Goal: Find contact information: Find contact information

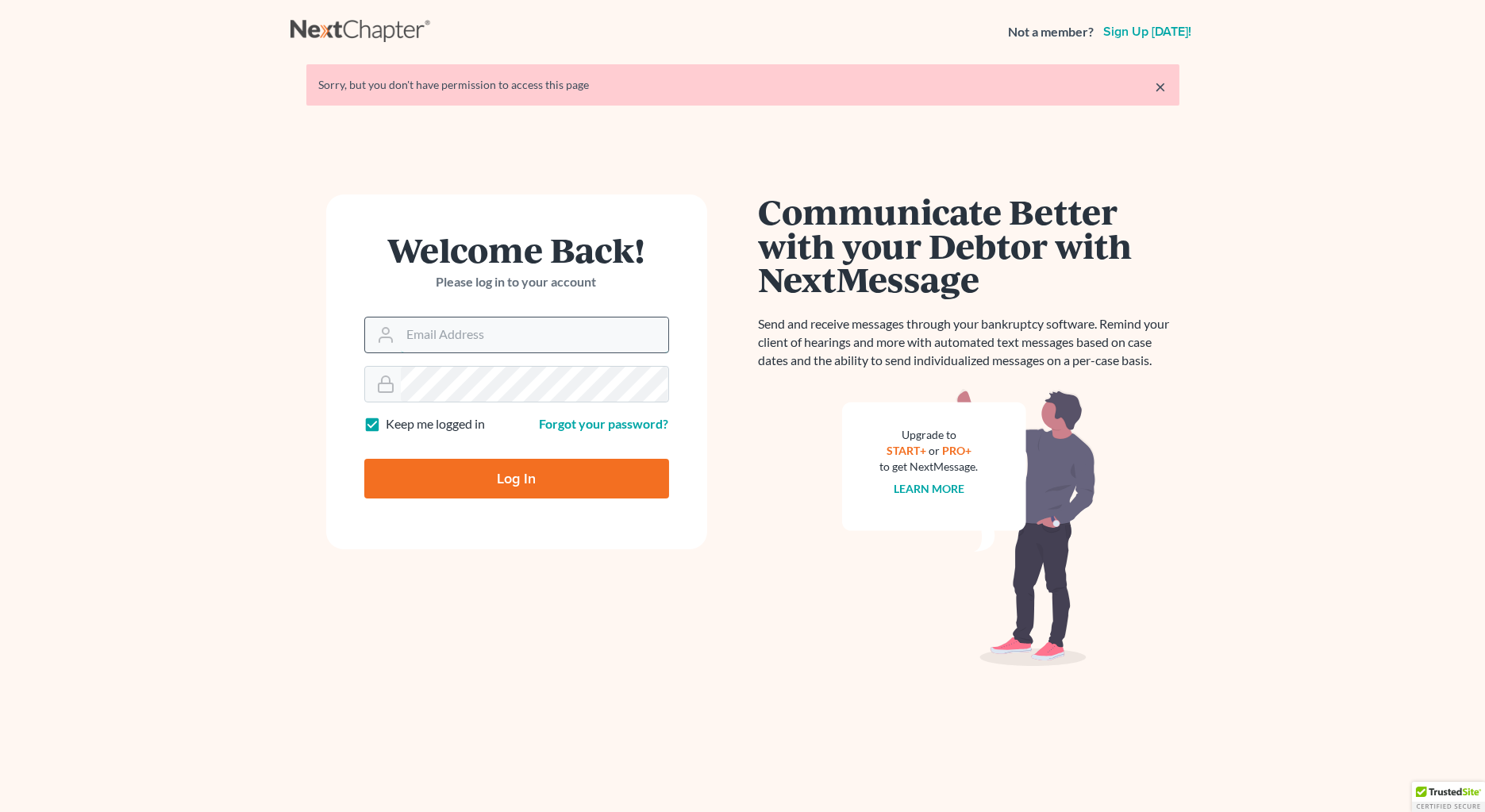
type input "[EMAIL_ADDRESS][DOMAIN_NAME]"
click at [425, 333] on input "ecf@bigeasybk.com" at bounding box center [535, 335] width 268 height 35
click at [461, 476] on input "Log In" at bounding box center [517, 478] width 305 height 40
type input "Thinking..."
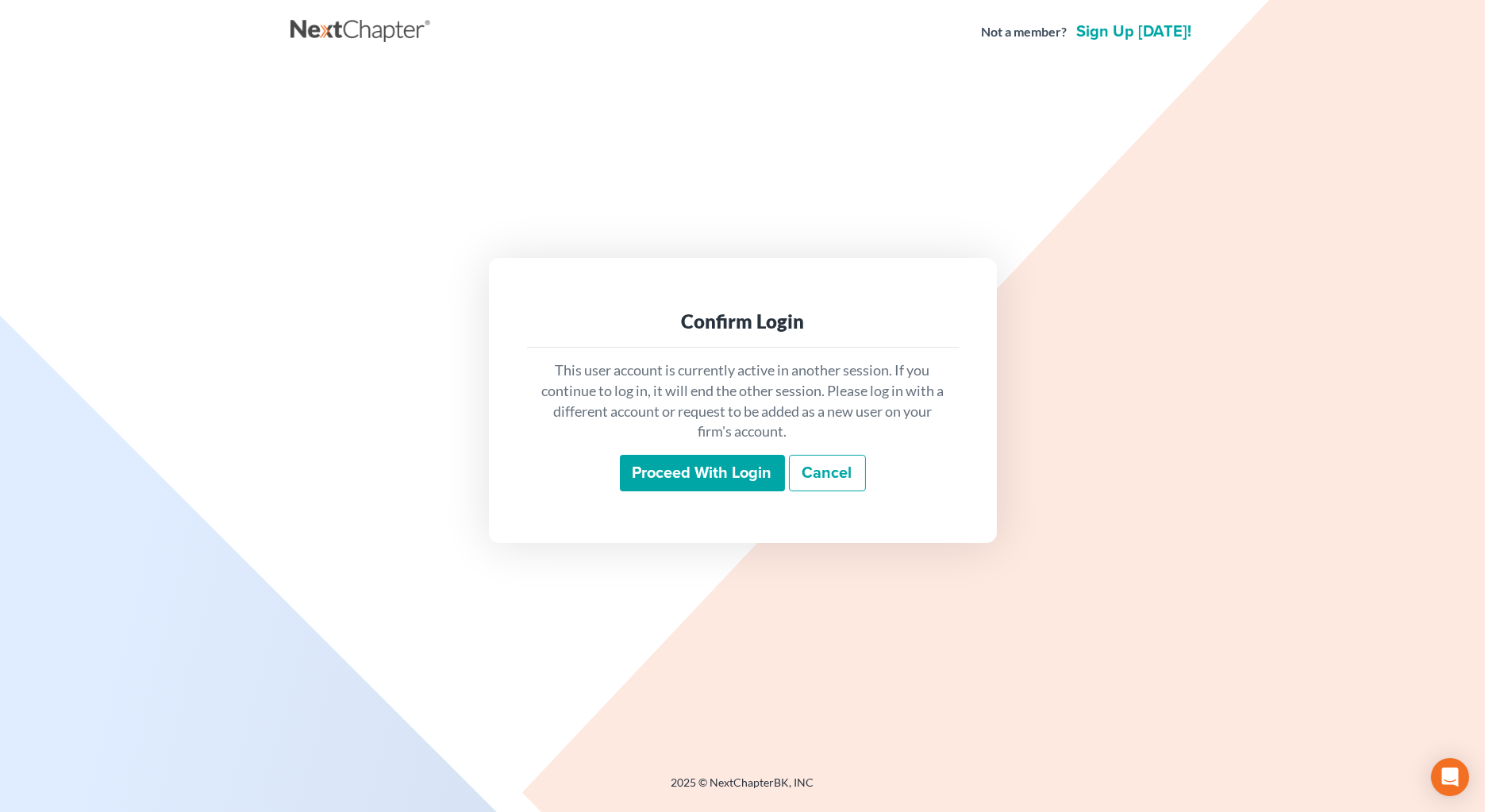
click at [679, 465] on input "Proceed with login" at bounding box center [703, 472] width 165 height 36
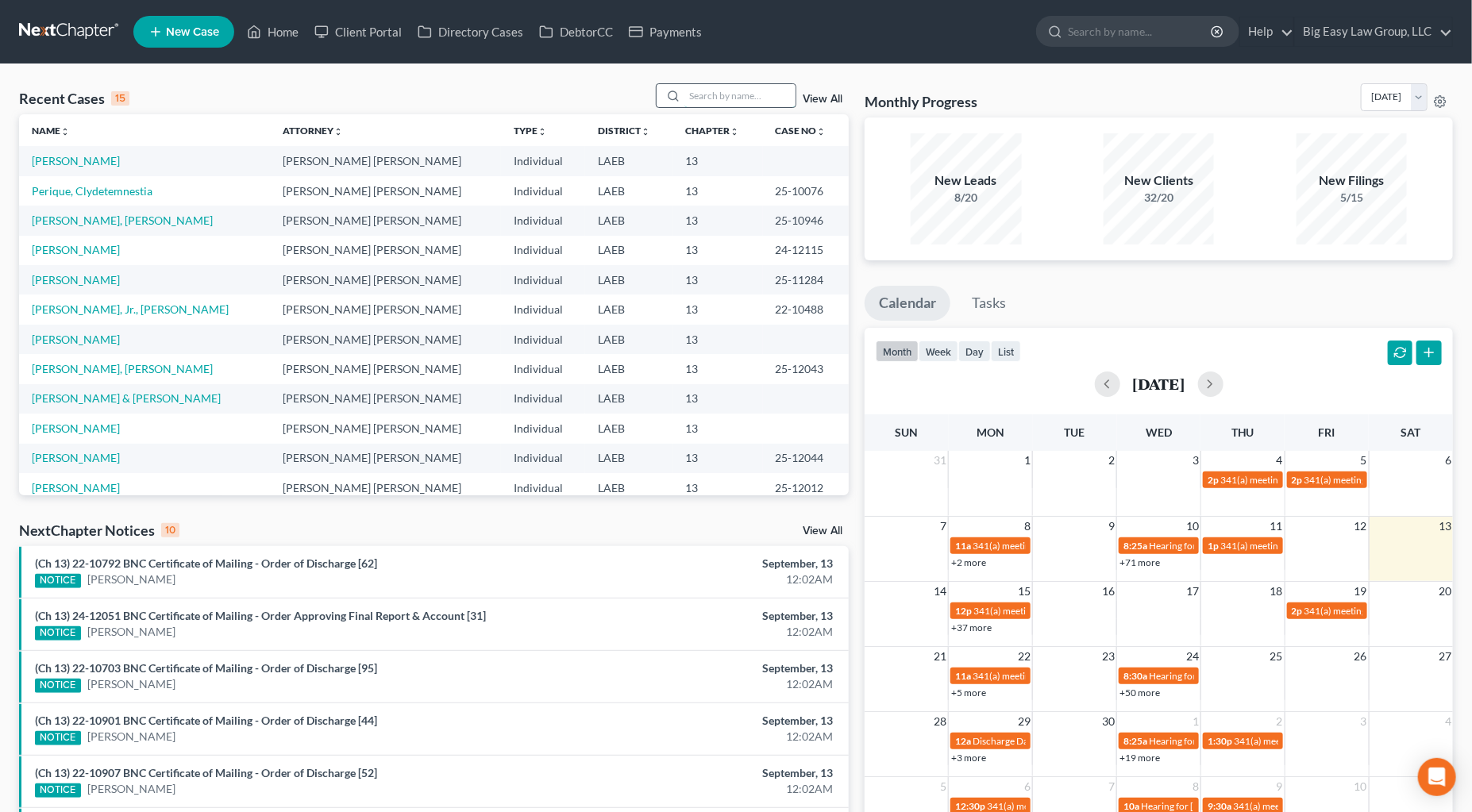
click at [699, 95] on input "search" at bounding box center [739, 95] width 111 height 23
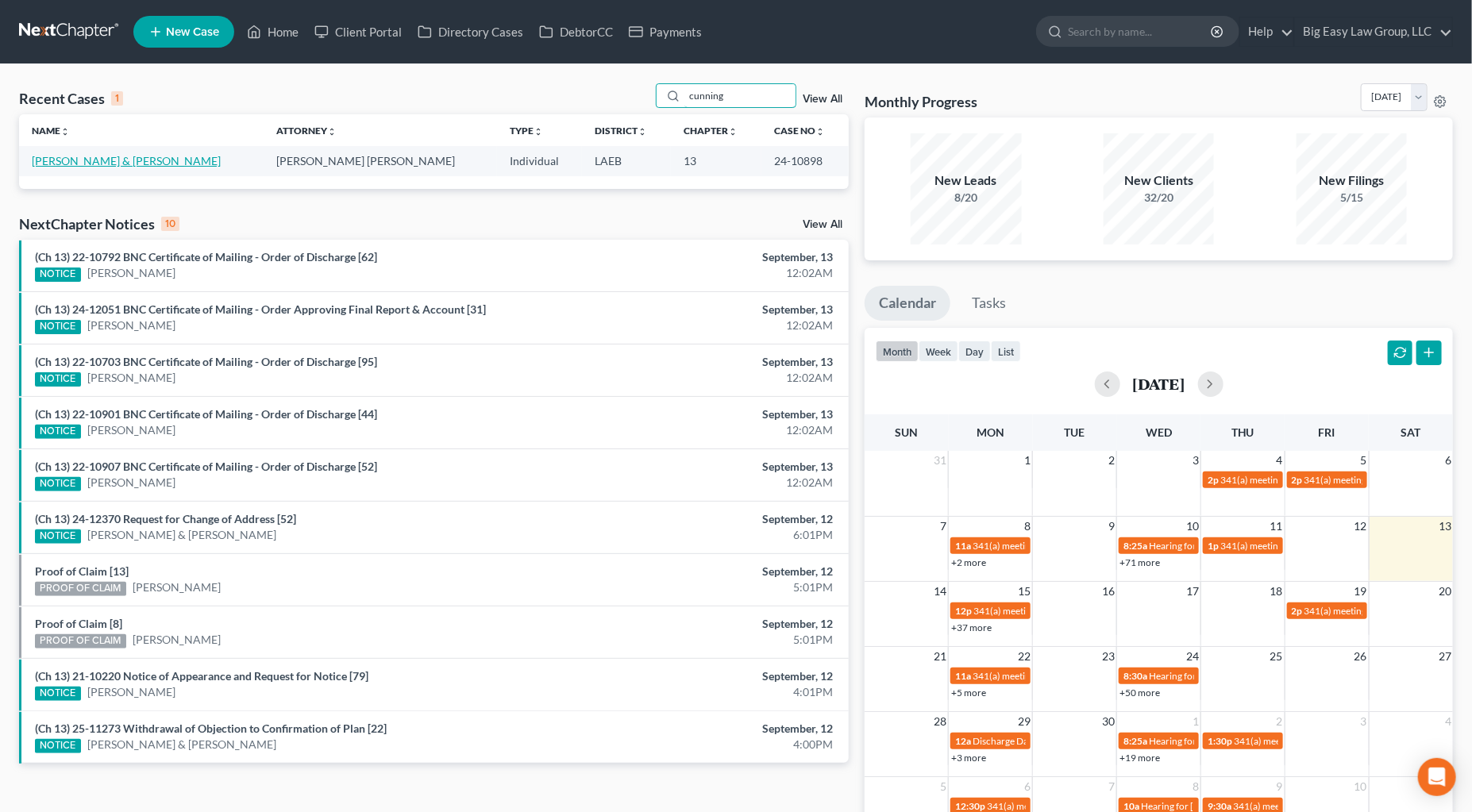
type input "cunning"
click at [159, 161] on link "Cunningham, Amier & Hunt, Jeseka" at bounding box center [126, 160] width 189 height 14
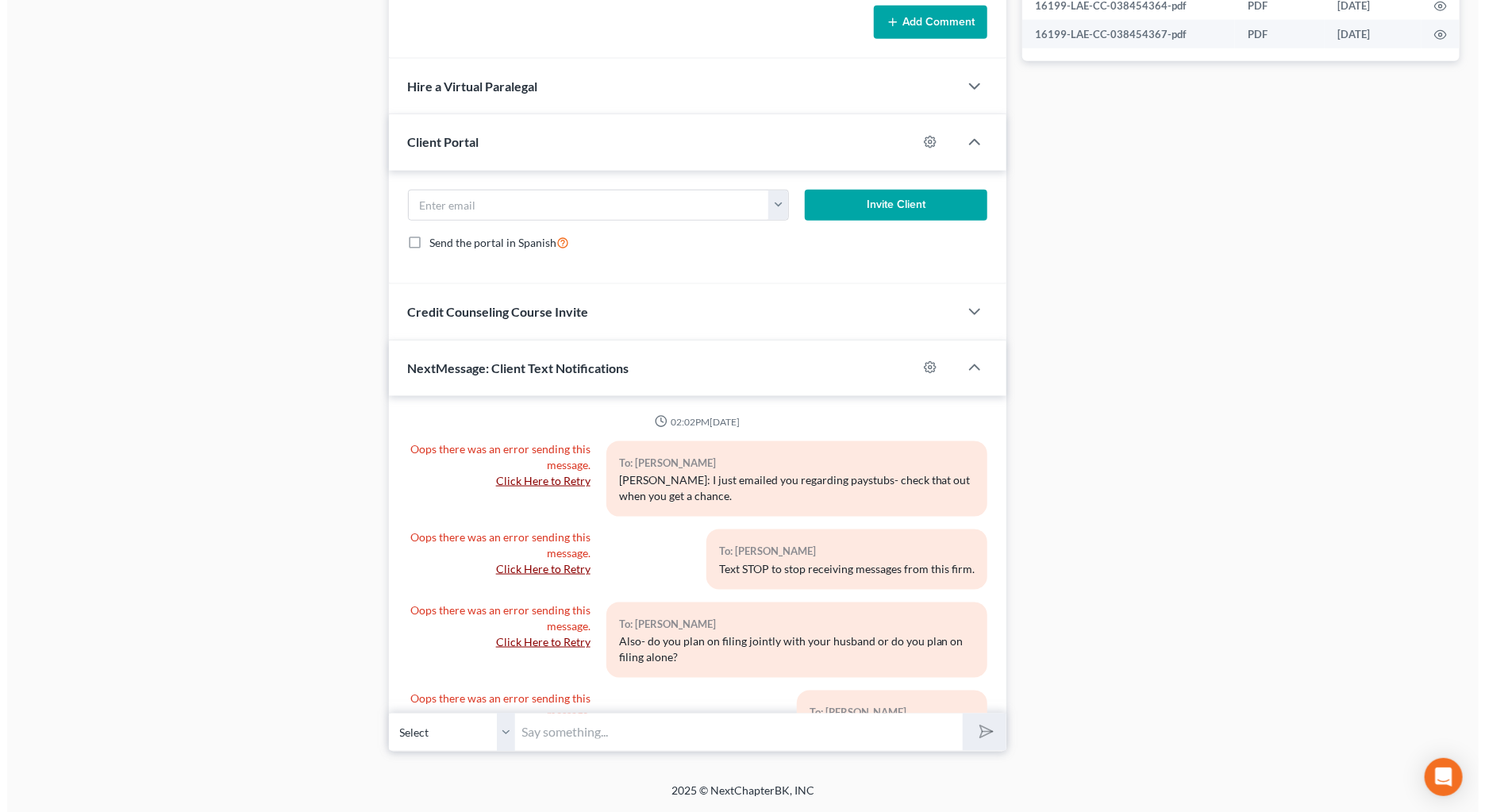
scroll to position [10053, 0]
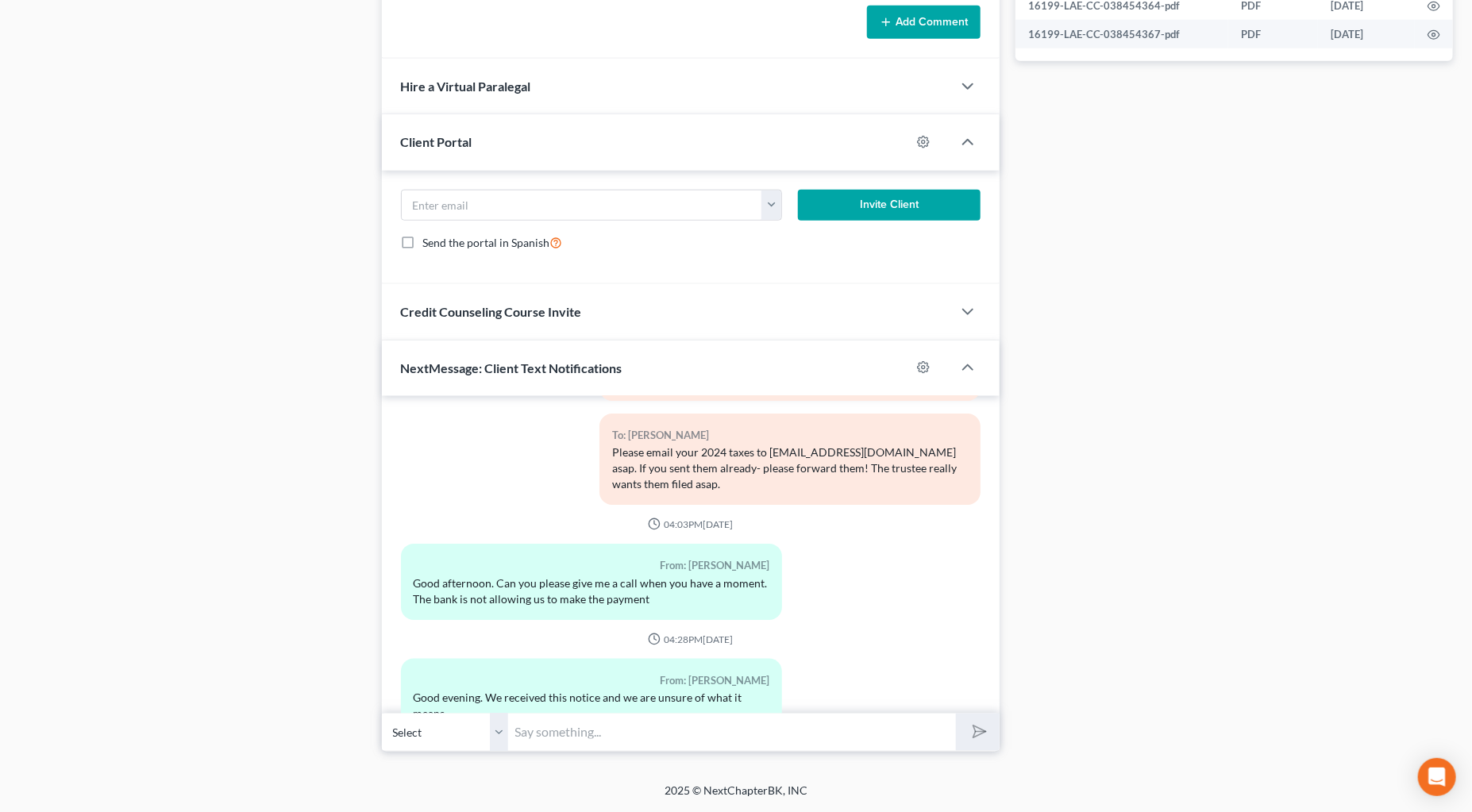
click at [442, 725] on button "Media1" at bounding box center [445, 731] width 51 height 13
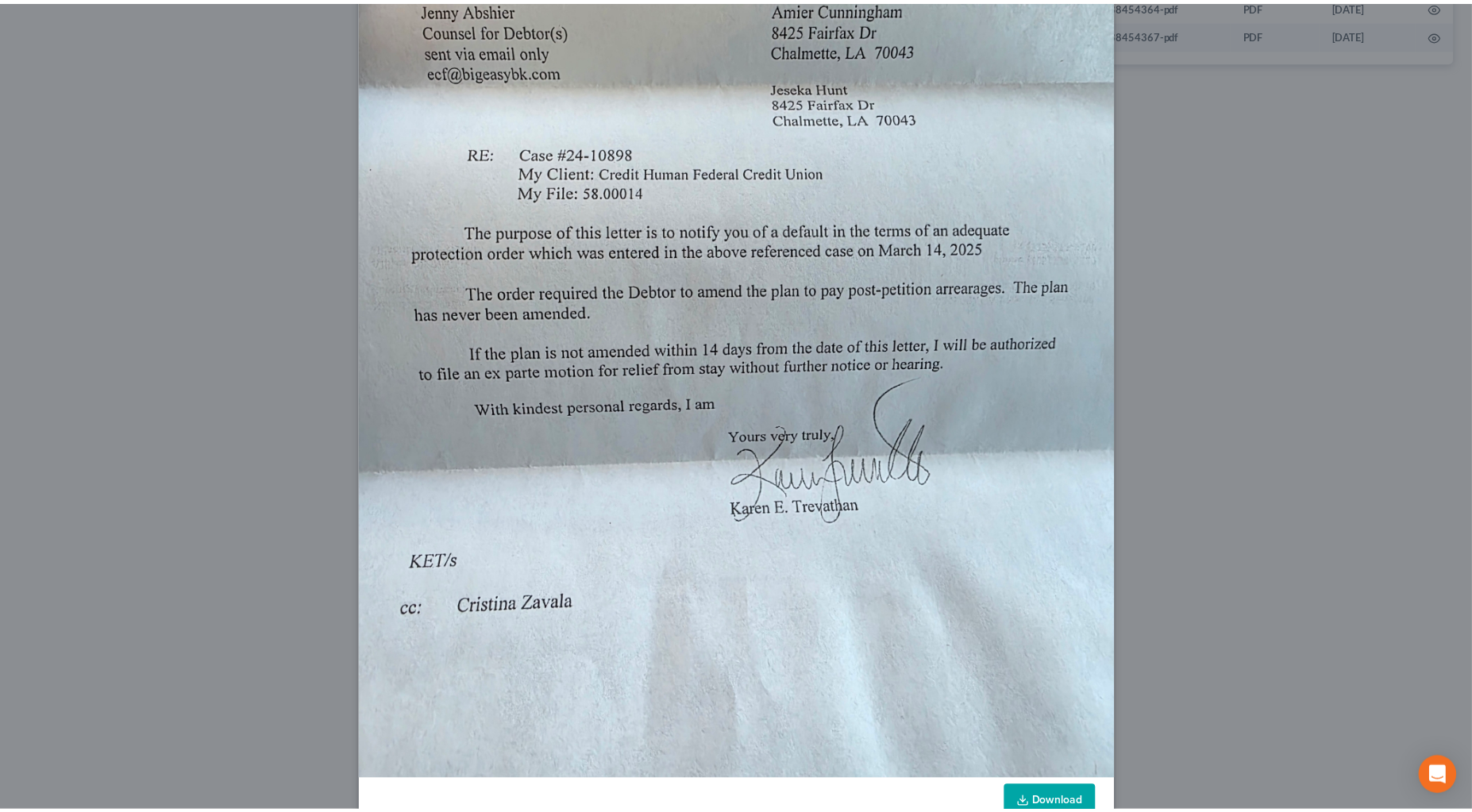
scroll to position [0, 0]
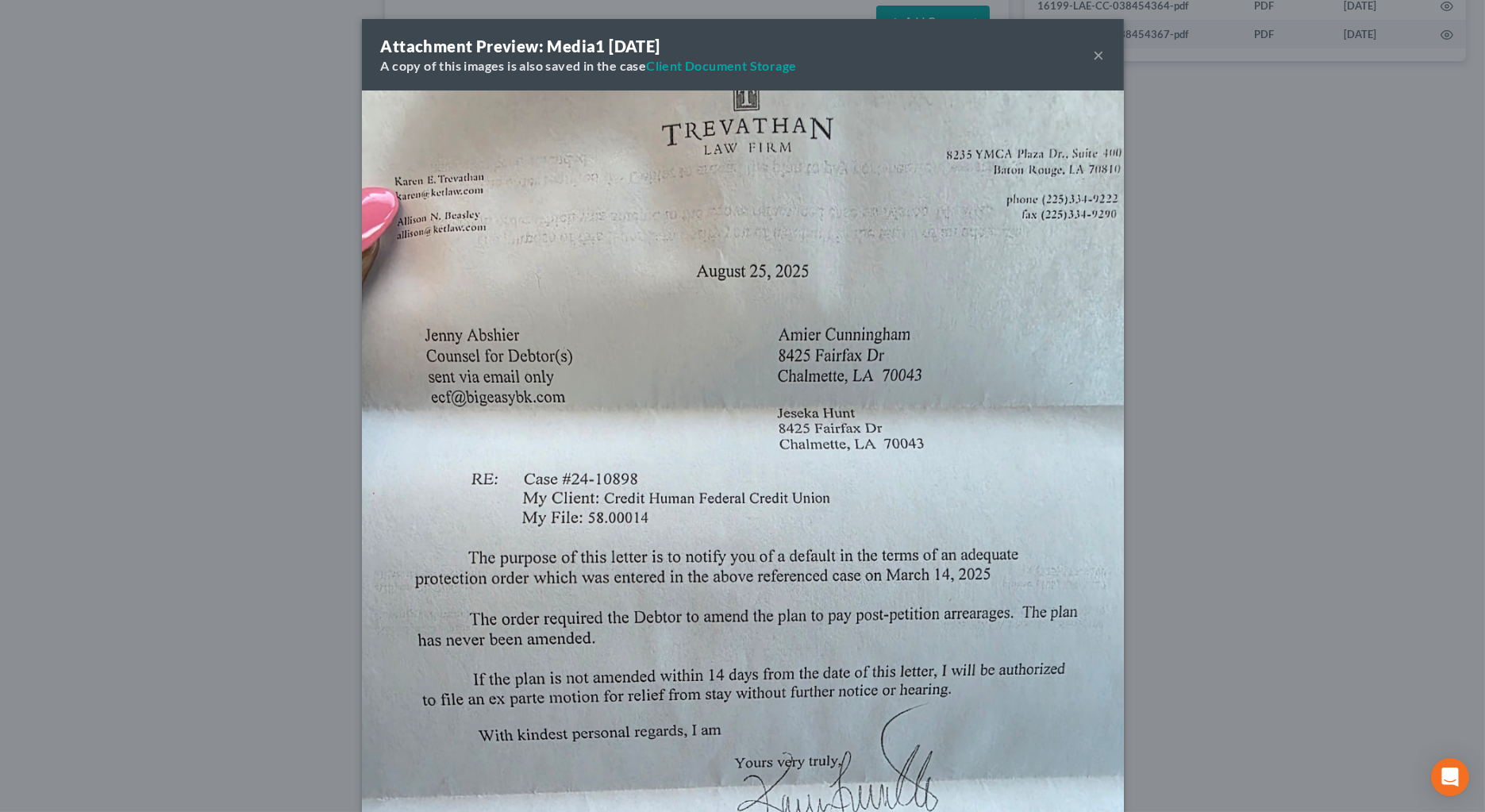
click at [1094, 54] on button "×" at bounding box center [1100, 55] width 11 height 19
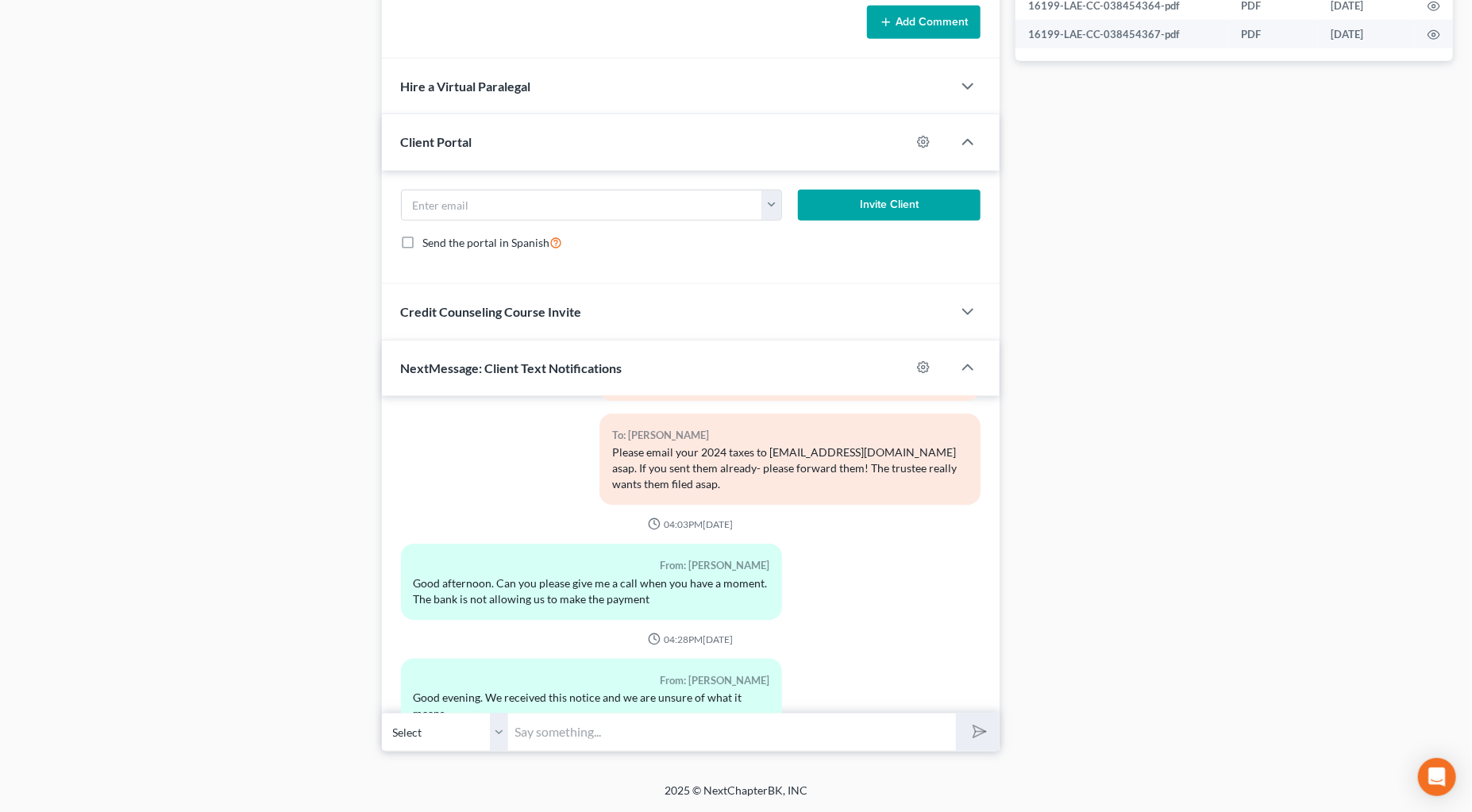
click at [1121, 259] on div "Docs Tasks Events Timer 0% Completed Nothing here yet! Drivers license Social S…" at bounding box center [1234, 15] width 453 height 1474
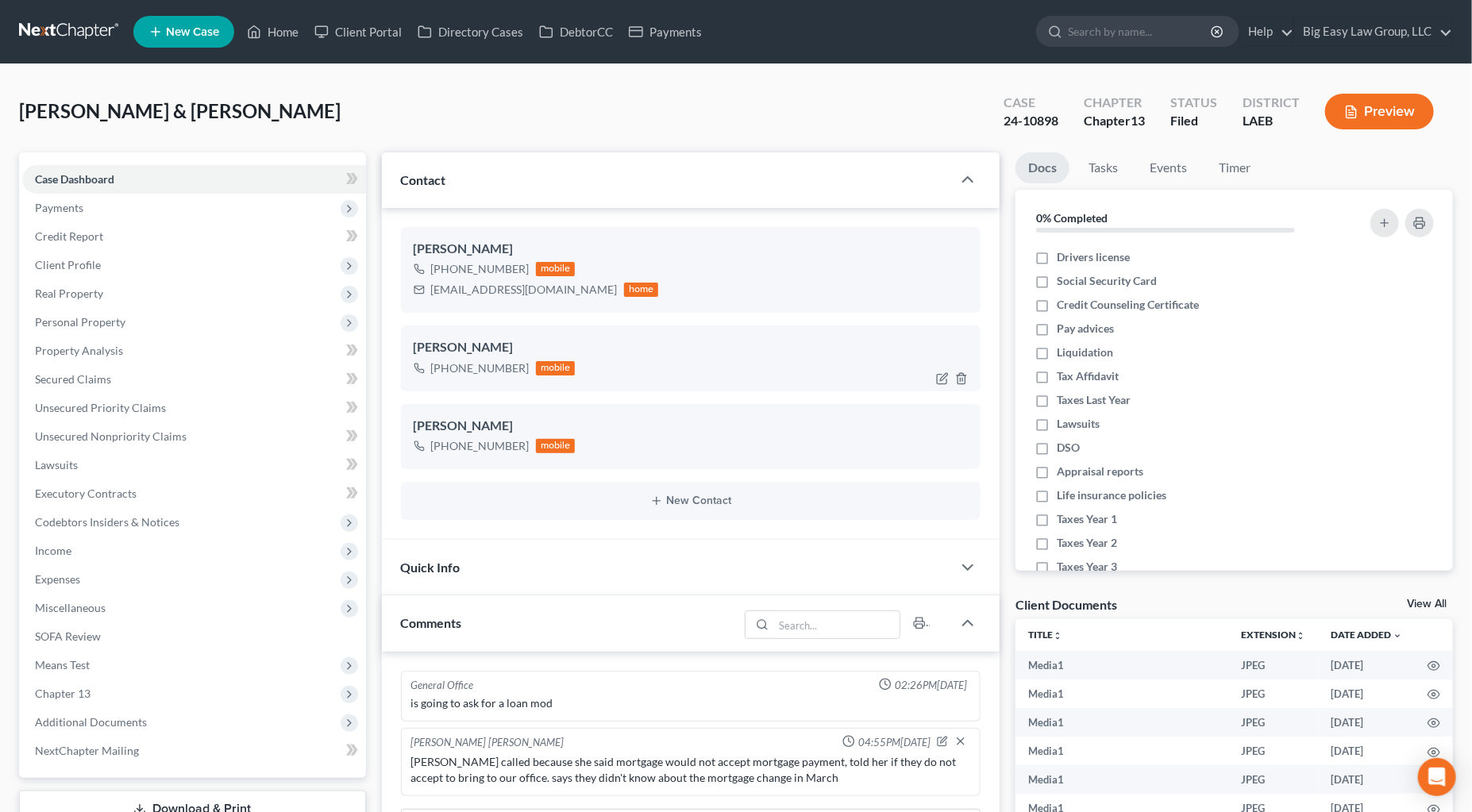
drag, startPoint x: 522, startPoint y: 366, endPoint x: 447, endPoint y: 366, distance: 75.0
click at [447, 366] on div "+1 (251) 767-7254" at bounding box center [480, 369] width 99 height 16
copy div "(251) 767-7254"
click at [522, 445] on div "+1 (251) 786-0203" at bounding box center [480, 446] width 99 height 16
drag, startPoint x: 521, startPoint y: 445, endPoint x: 447, endPoint y: 446, distance: 74.0
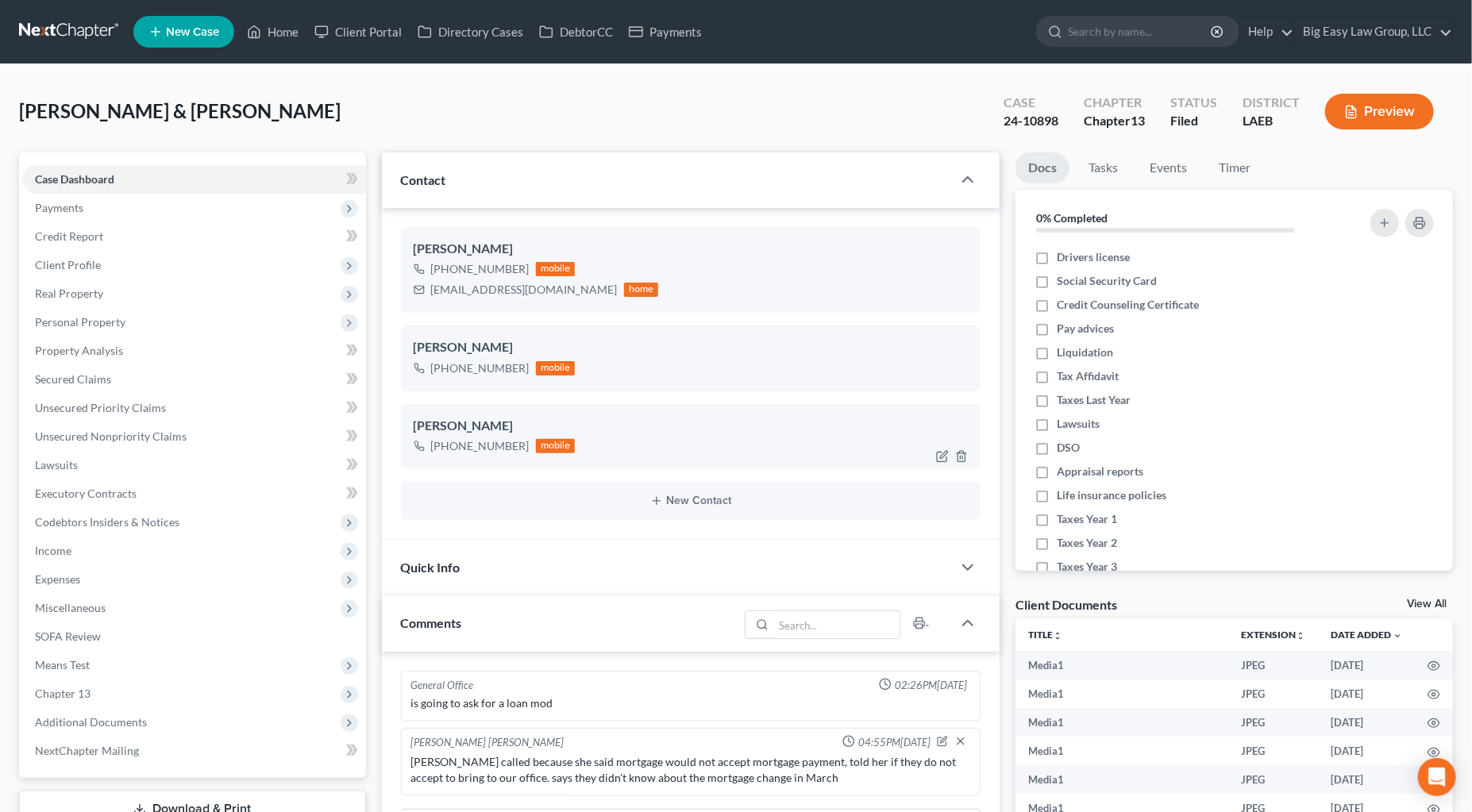
click at [447, 446] on div "+1 (251) 786-0203" at bounding box center [480, 446] width 99 height 16
copy div "(251) 786-0203"
click at [568, 126] on div "Cunningham, Amier & Hunt, Jeseka Upgraded Case 24-10898 Chapter Chapter 13 Stat…" at bounding box center [736, 117] width 1434 height 69
click at [277, 42] on link "Home" at bounding box center [272, 32] width 67 height 28
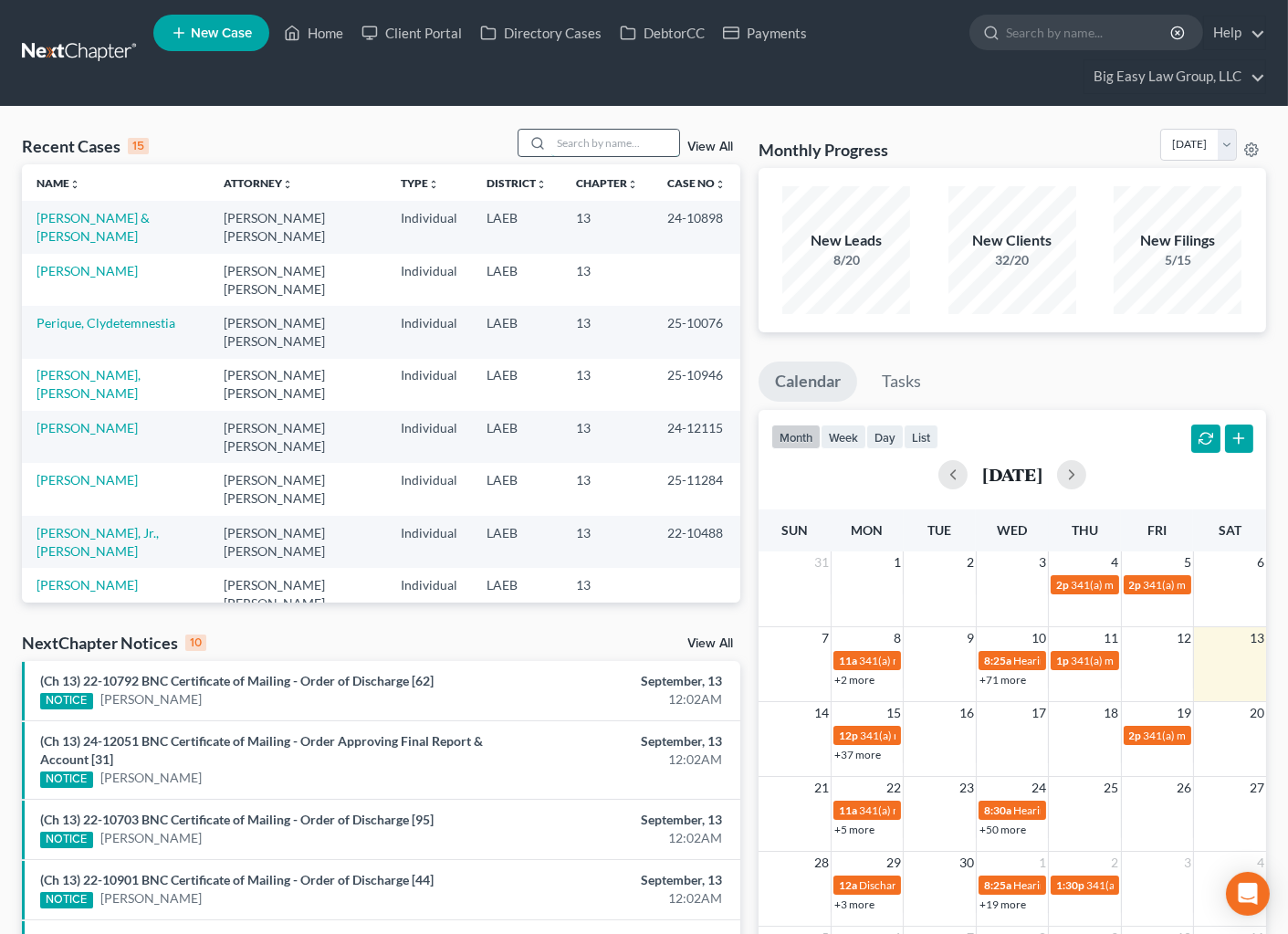
click at [647, 140] on input "search" at bounding box center [615, 142] width 127 height 26
type input "o"
type input "johnson"
click at [128, 216] on link "Johnson, Kevin & Nicole" at bounding box center [93, 227] width 113 height 33
